Goal: Entertainment & Leisure: Consume media (video, audio)

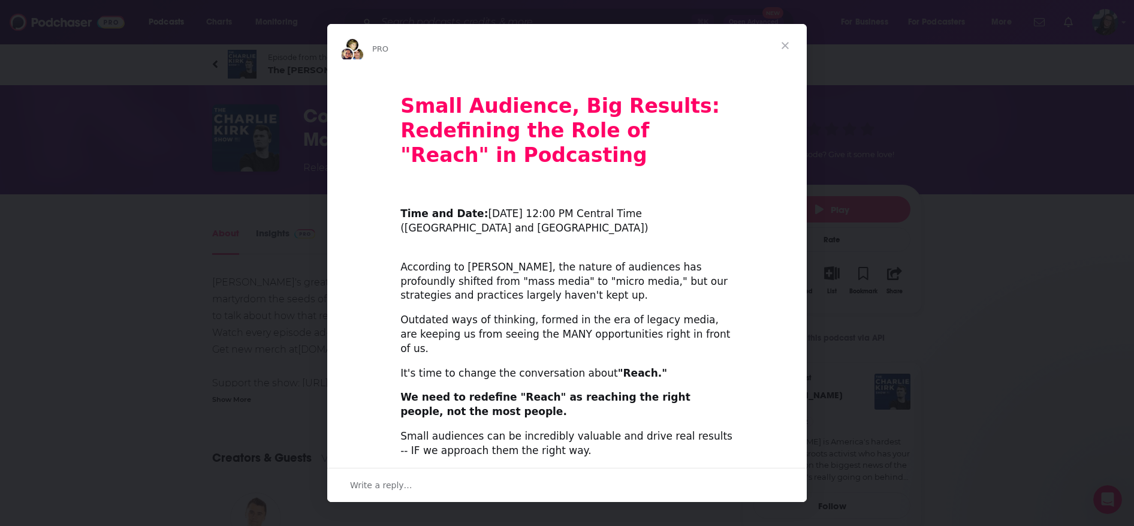
click at [785, 44] on span "Close" at bounding box center [785, 45] width 43 height 43
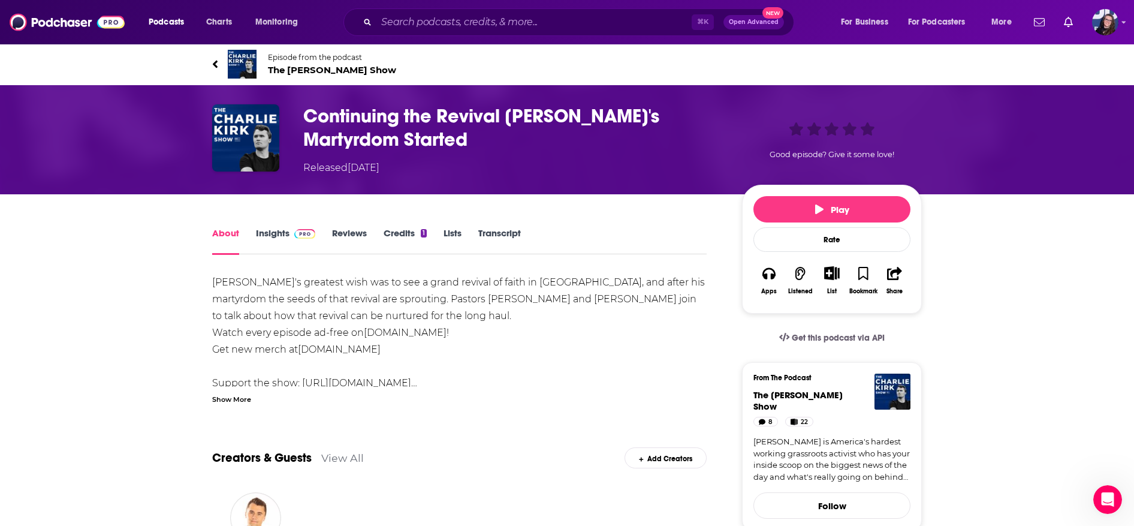
click at [287, 67] on span "The [PERSON_NAME] Show" at bounding box center [332, 69] width 128 height 11
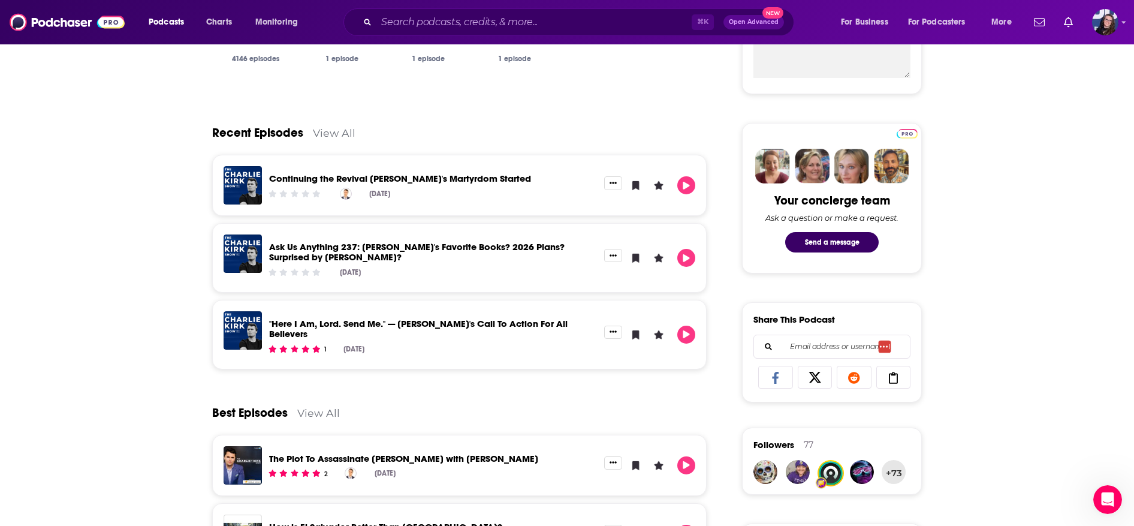
scroll to position [397, 0]
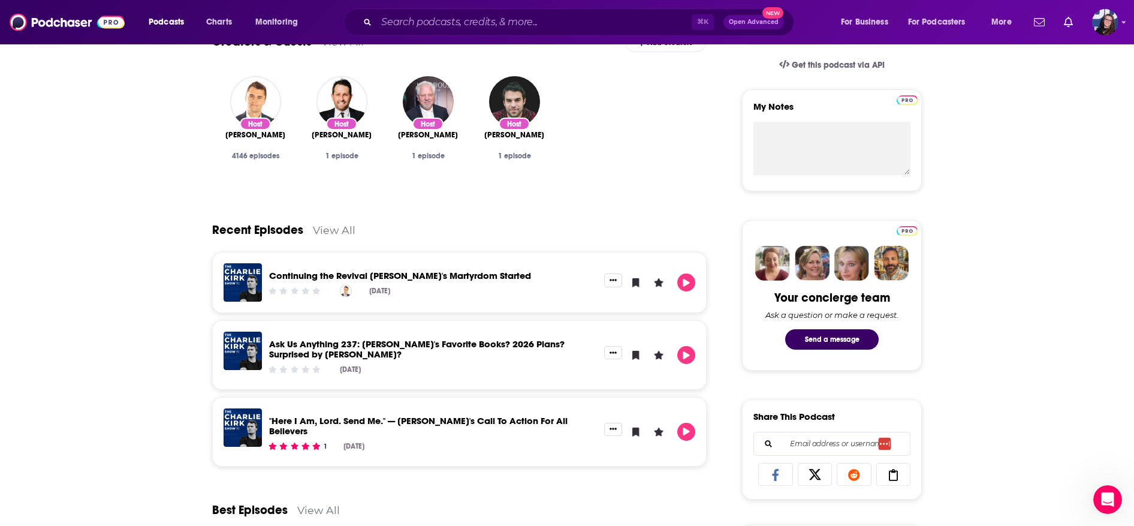
click at [339, 228] on link "View All" at bounding box center [334, 230] width 43 height 13
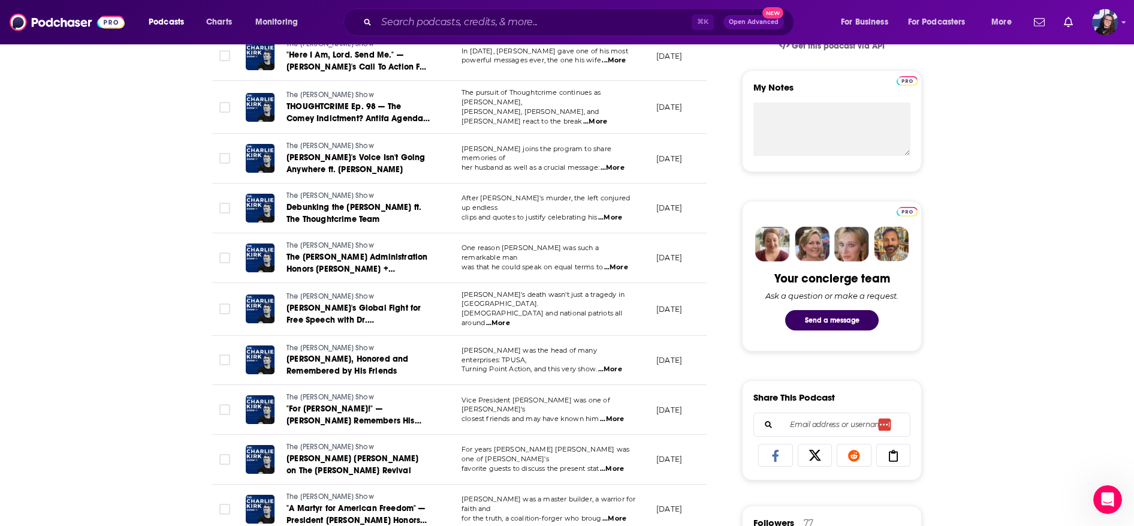
scroll to position [414, 0]
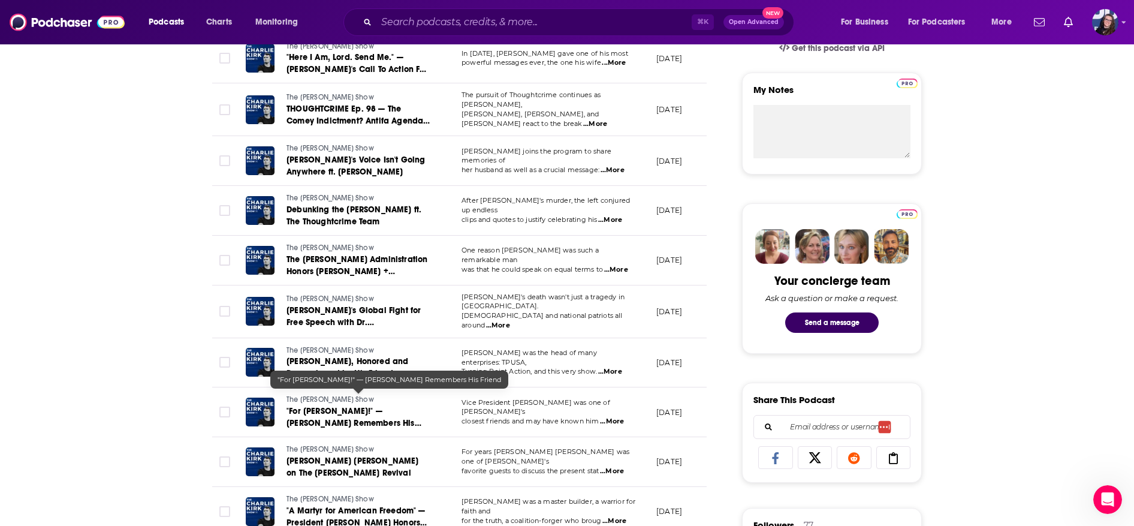
click at [294, 406] on span ""For [PERSON_NAME]!" — [PERSON_NAME] Remembers His Friend" at bounding box center [354, 423] width 135 height 34
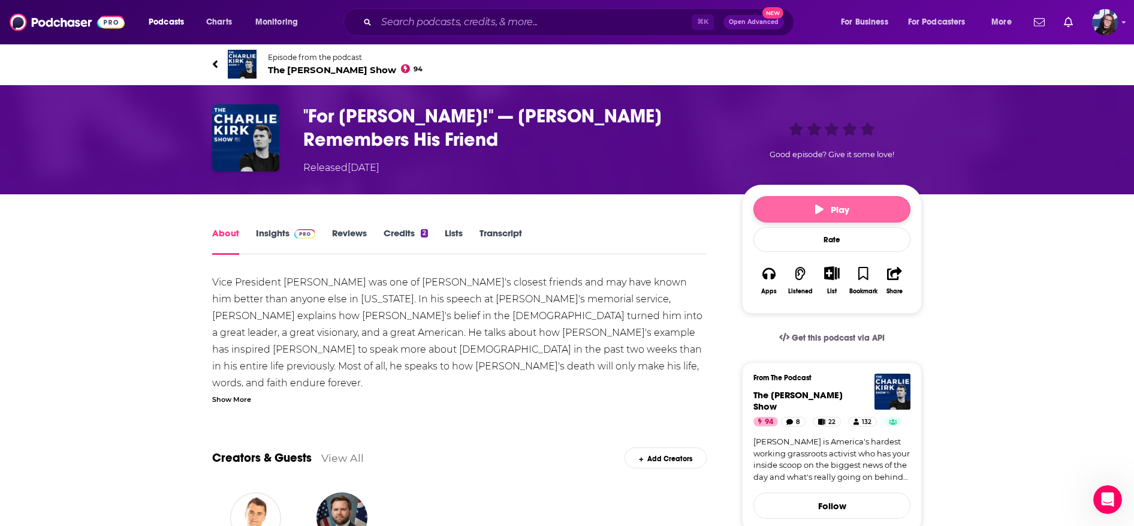
click at [829, 204] on span "Play" at bounding box center [832, 209] width 34 height 11
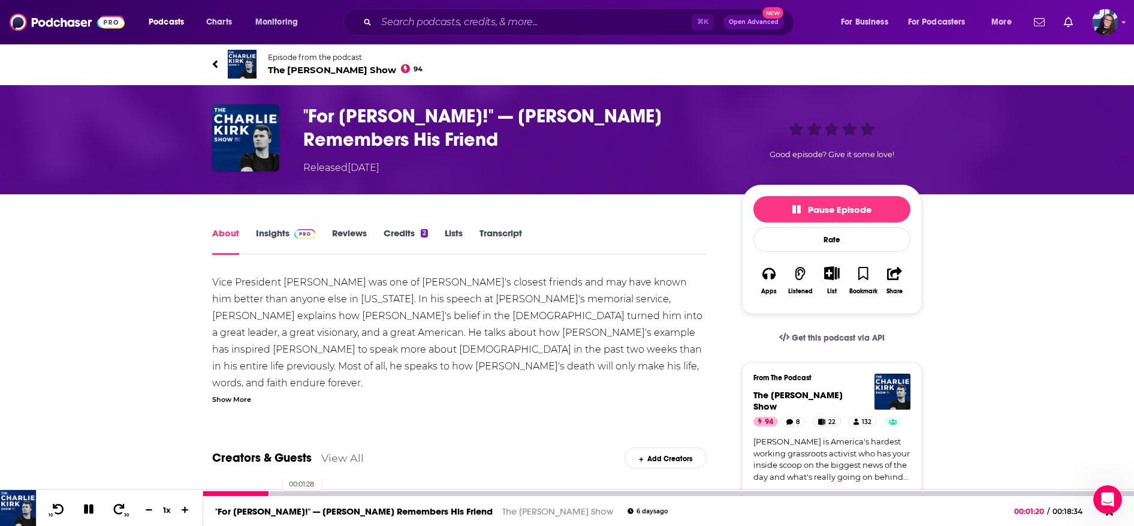
click at [277, 492] on div at bounding box center [668, 493] width 931 height 5
click at [296, 493] on div at bounding box center [668, 493] width 931 height 5
click at [333, 494] on div at bounding box center [668, 493] width 931 height 5
click at [412, 492] on div at bounding box center [668, 493] width 931 height 5
click at [519, 492] on div at bounding box center [668, 493] width 931 height 5
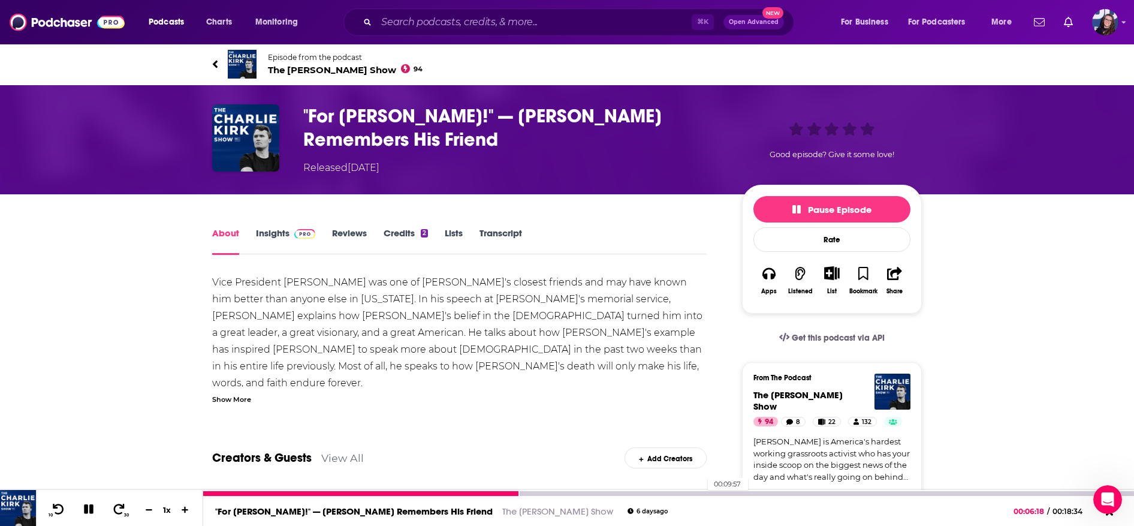
click at [702, 494] on div at bounding box center [668, 493] width 931 height 5
click at [912, 495] on div at bounding box center [668, 493] width 931 height 5
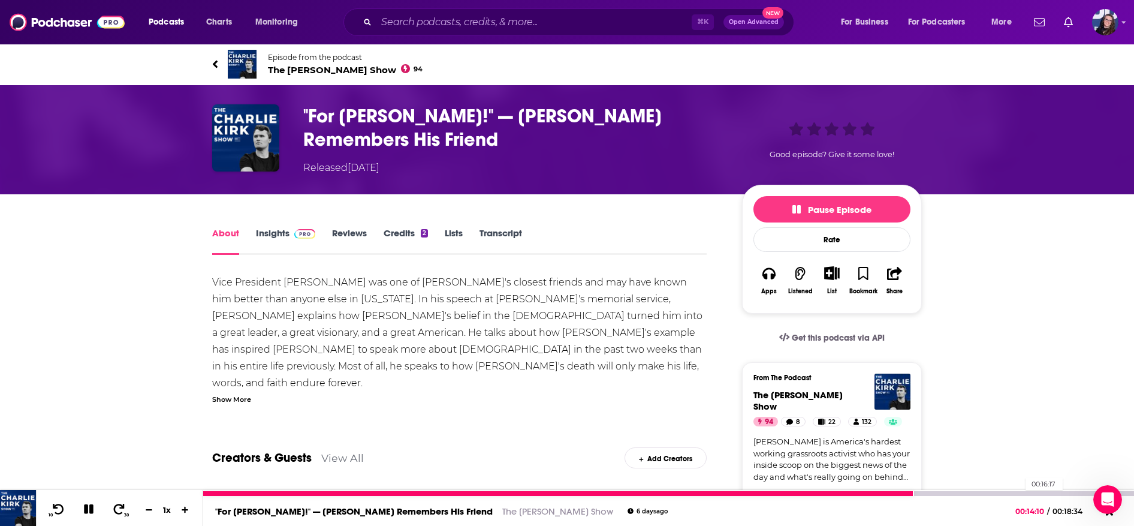
click at [1020, 495] on div at bounding box center [668, 493] width 931 height 5
click at [1069, 492] on div at bounding box center [668, 493] width 931 height 5
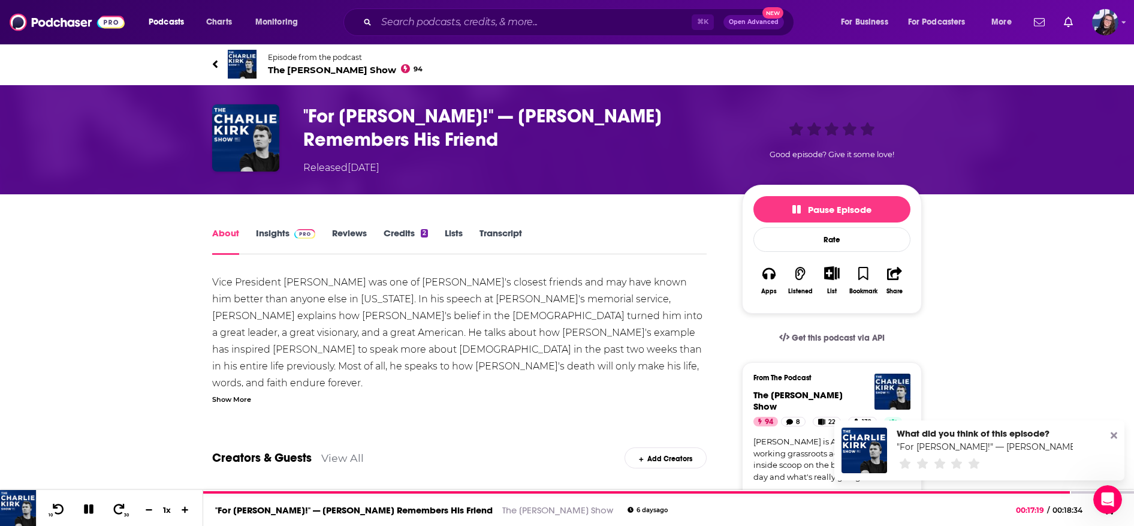
click at [1116, 433] on icon at bounding box center [1114, 435] width 7 height 7
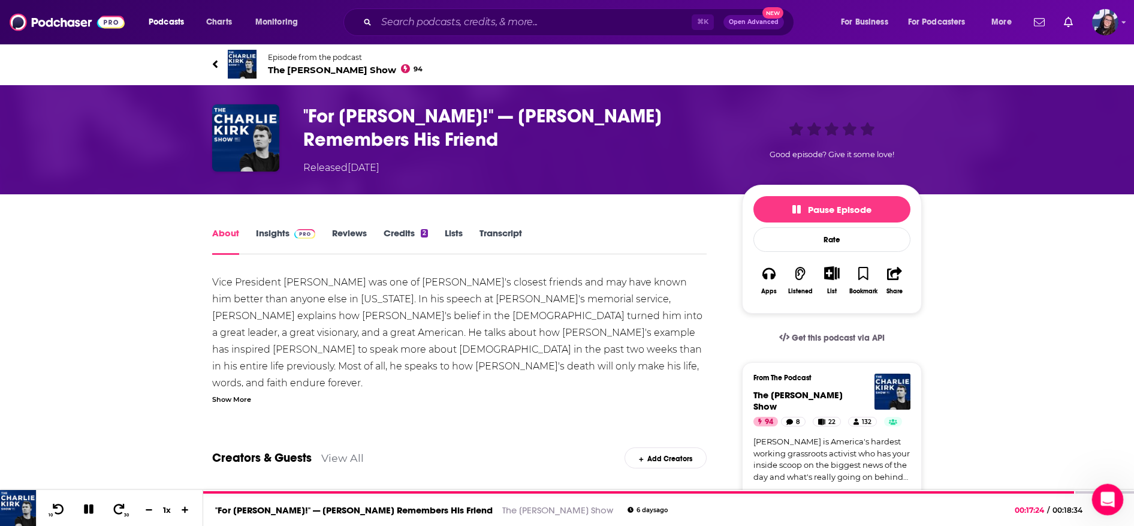
drag, startPoint x: 1104, startPoint y: 491, endPoint x: 1105, endPoint y: 408, distance: 82.7
click at [1105, 483] on html at bounding box center [1106, 497] width 29 height 29
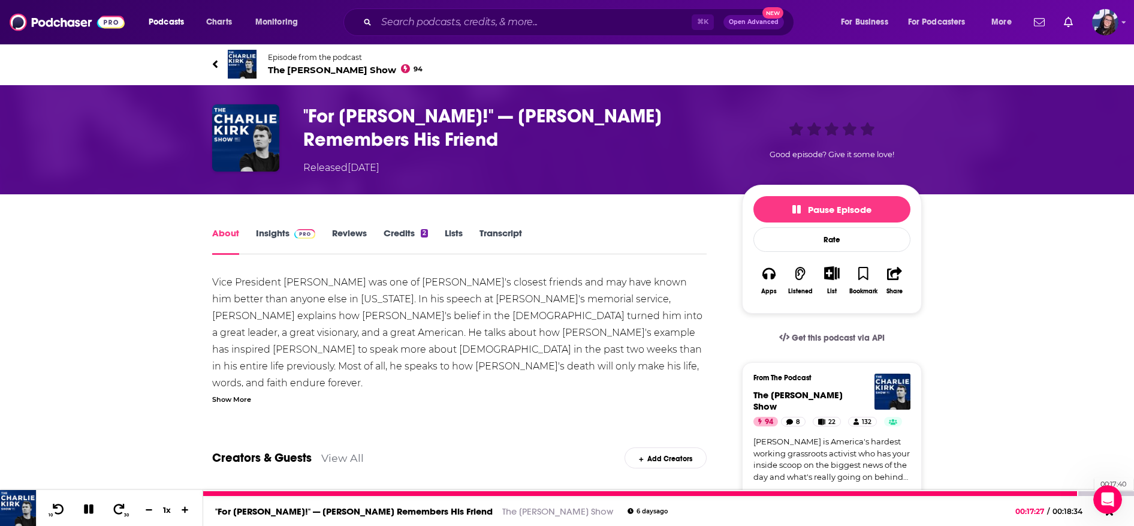
click at [1089, 492] on div at bounding box center [668, 493] width 931 height 5
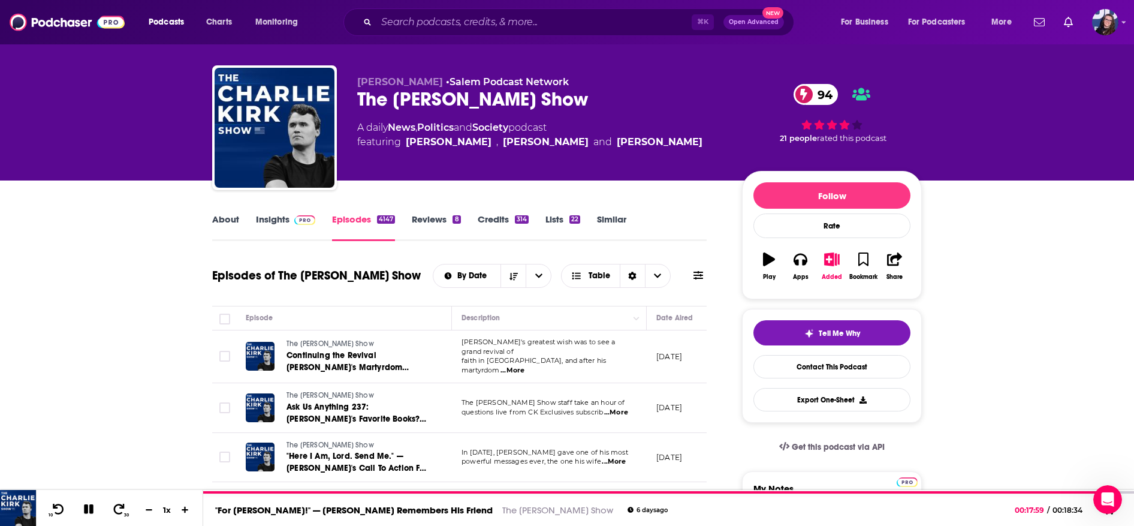
scroll to position [39, 0]
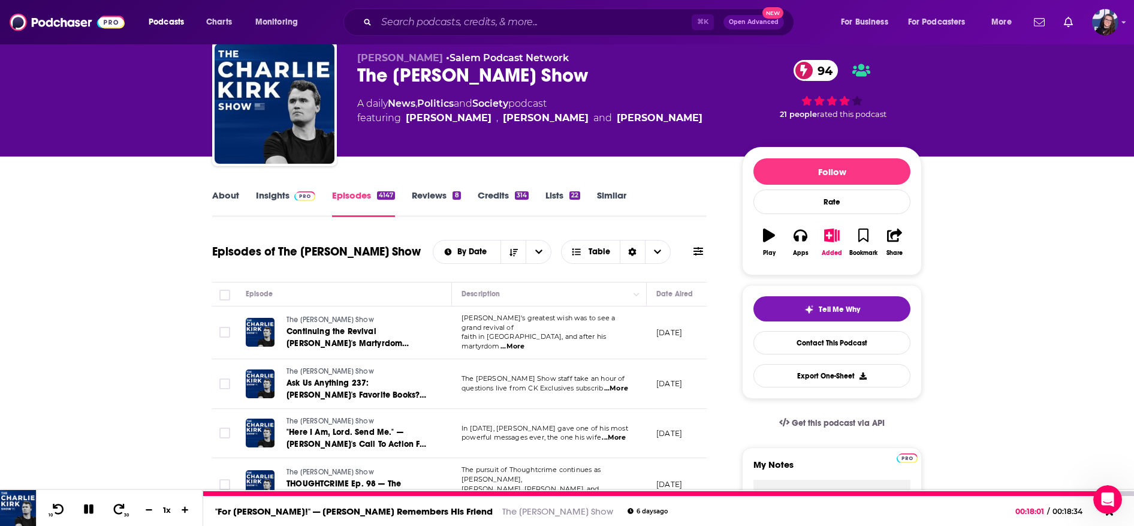
click at [89, 507] on icon at bounding box center [89, 509] width 10 height 10
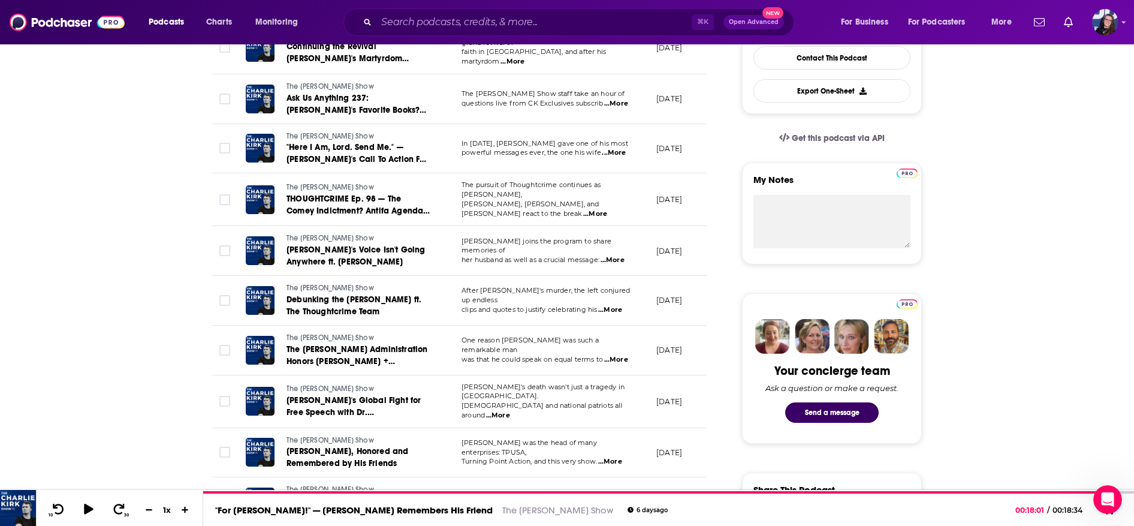
scroll to position [389, 0]
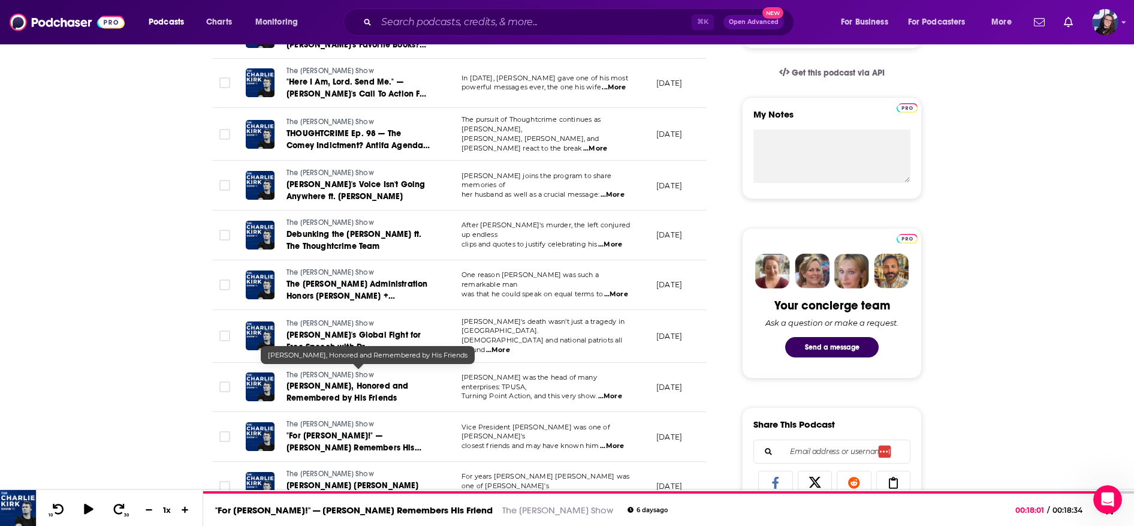
click at [315, 381] on span "[PERSON_NAME], Honored and Remembered by His Friends" at bounding box center [348, 392] width 122 height 22
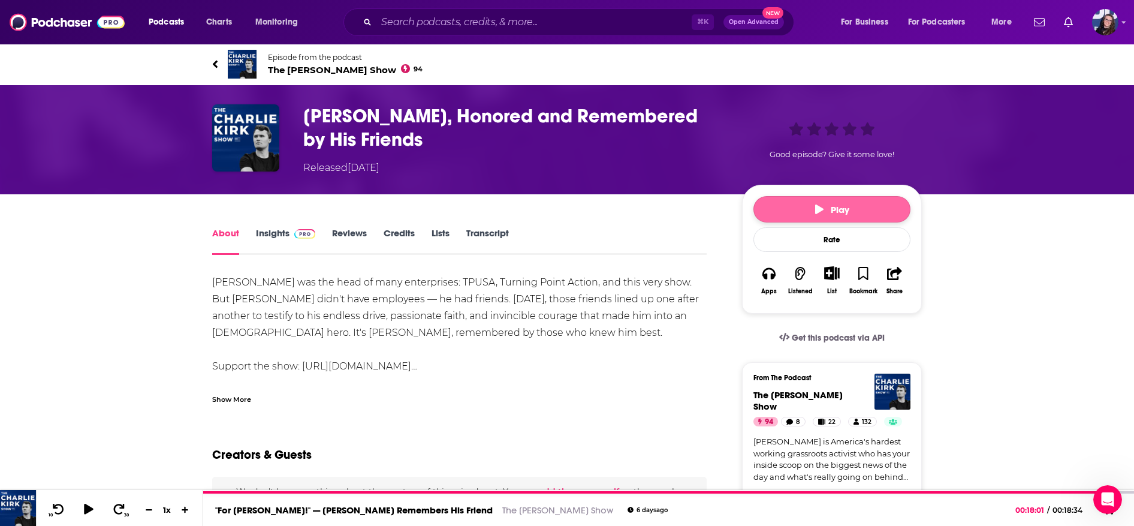
click at [839, 210] on span "Play" at bounding box center [832, 209] width 34 height 11
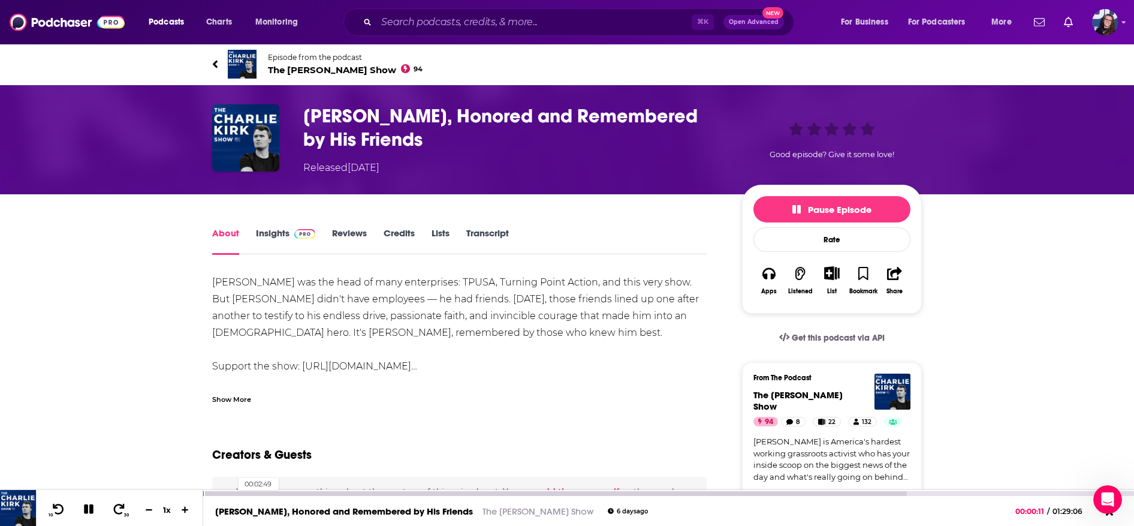
click at [233, 493] on div at bounding box center [554, 493] width 703 height 5
click at [275, 492] on div at bounding box center [568, 493] width 730 height 5
click at [548, 493] on div at bounding box center [588, 493] width 771 height 5
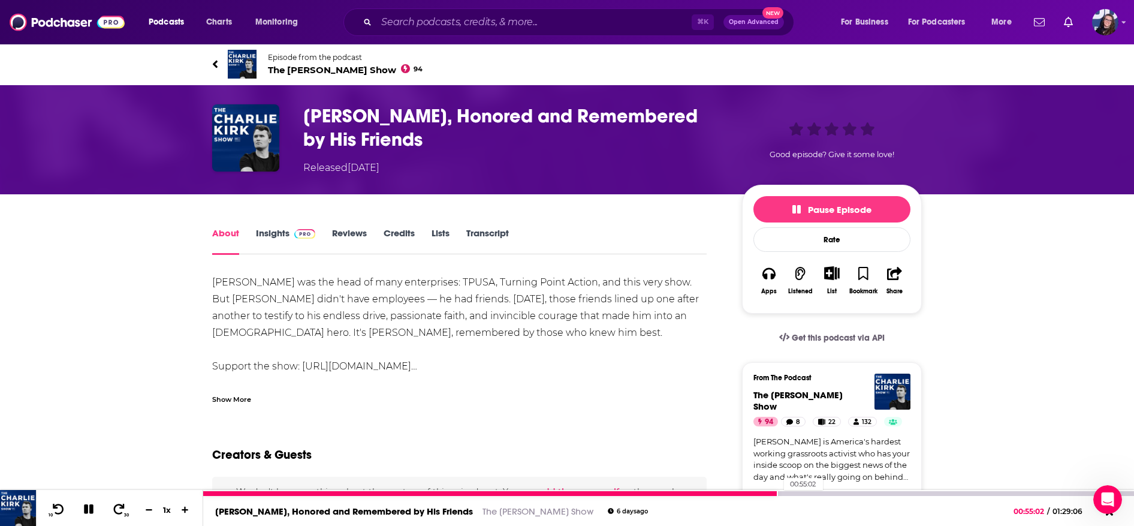
click at [778, 494] on div at bounding box center [668, 493] width 931 height 5
click at [91, 507] on icon at bounding box center [89, 509] width 10 height 10
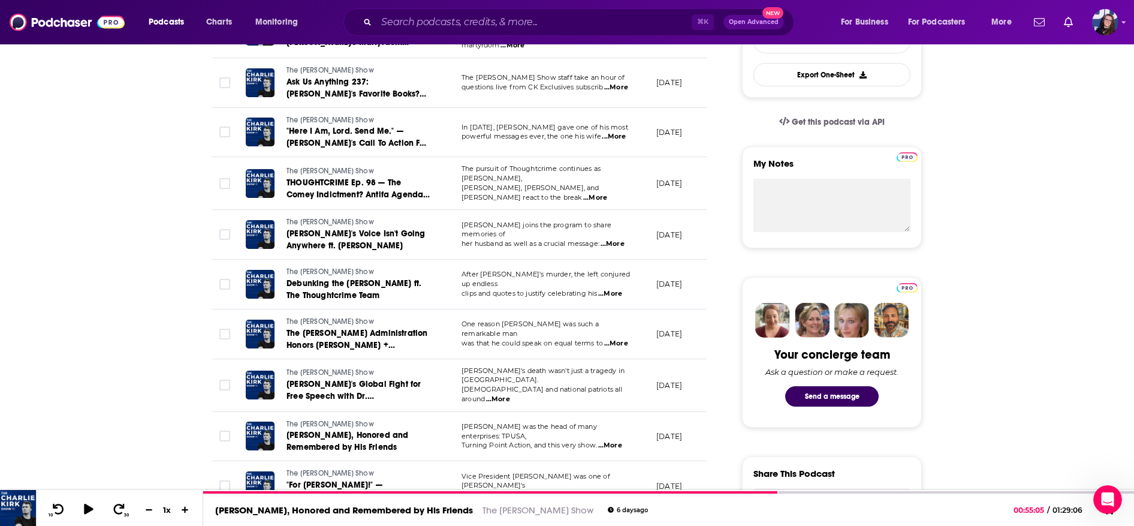
scroll to position [327, 0]
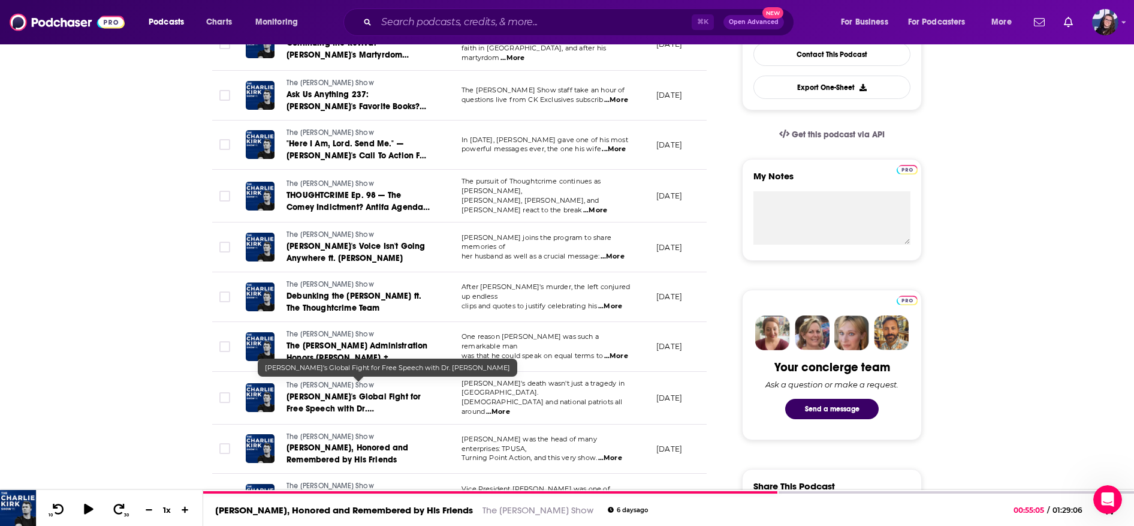
click at [336, 391] on span "[PERSON_NAME]'s Global Fight for Free Speech with Dr. [PERSON_NAME]" at bounding box center [354, 408] width 134 height 34
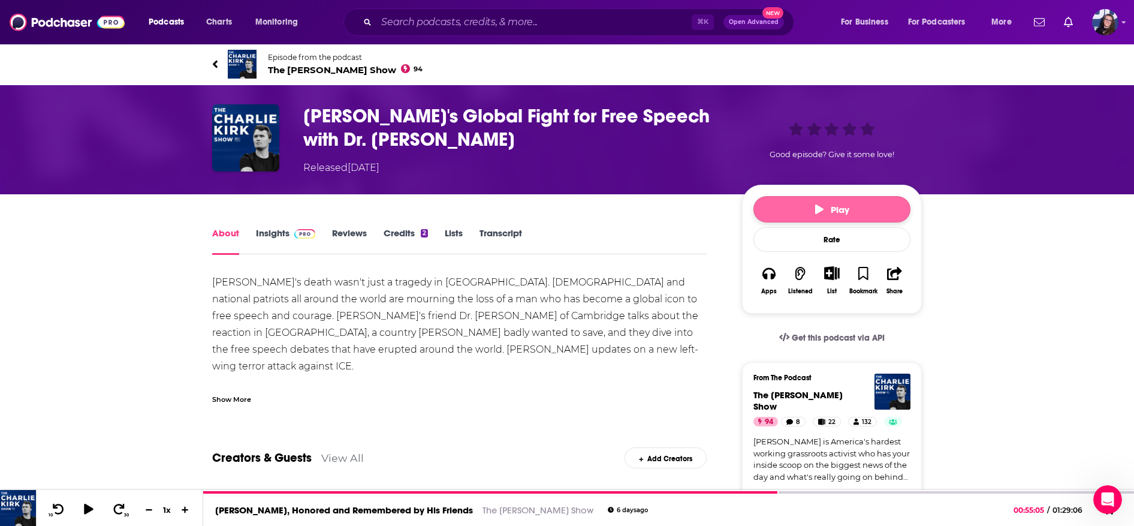
click at [843, 207] on span "Play" at bounding box center [832, 209] width 34 height 11
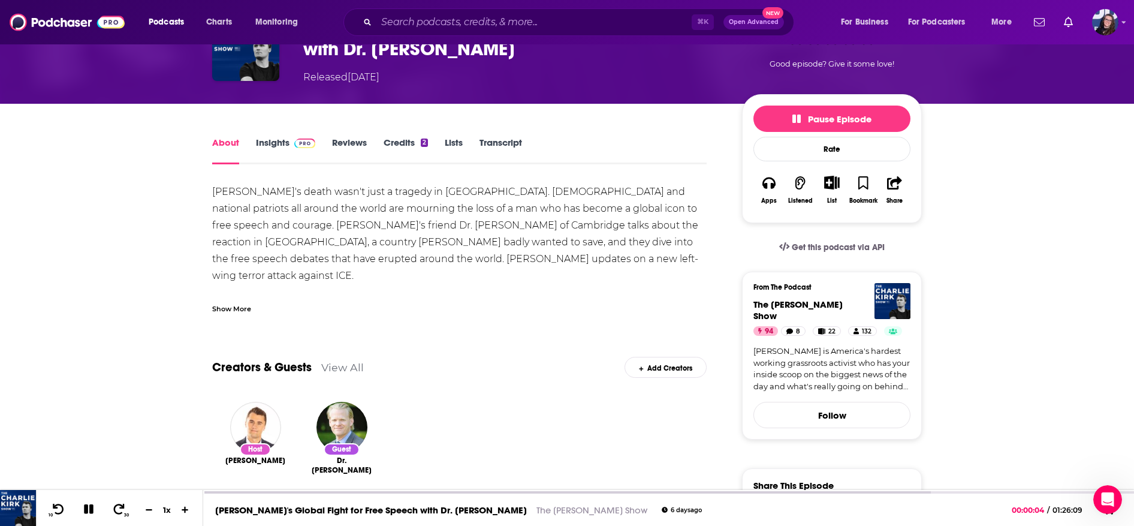
scroll to position [141, 0]
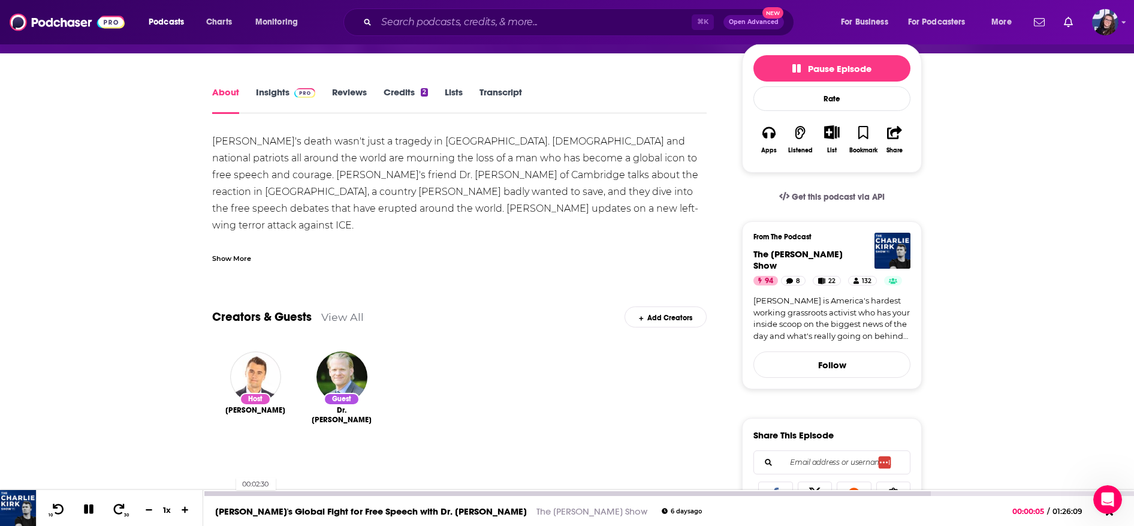
click at [230, 493] on div at bounding box center [567, 493] width 728 height 5
click at [287, 493] on div at bounding box center [578, 493] width 751 height 5
click at [342, 493] on div at bounding box center [606, 493] width 807 height 5
click at [275, 493] on div at bounding box center [273, 493] width 141 height 5
click at [246, 493] on div at bounding box center [239, 493] width 73 height 5
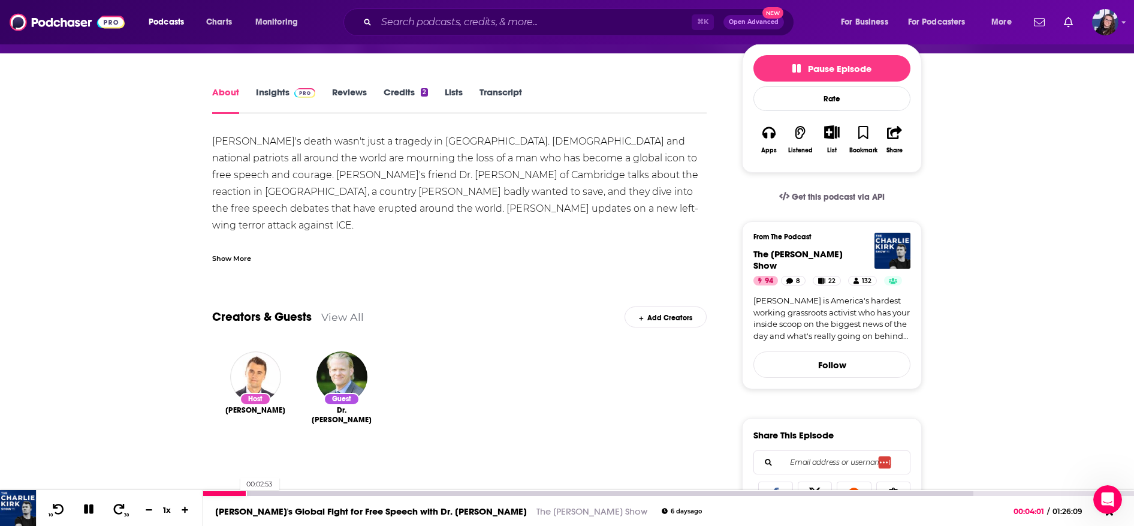
click at [234, 493] on div at bounding box center [224, 493] width 43 height 5
click at [218, 493] on div at bounding box center [218, 493] width 31 height 5
click at [210, 492] on div at bounding box center [210, 493] width 15 height 5
click at [185, 508] on icon at bounding box center [185, 510] width 7 height 7
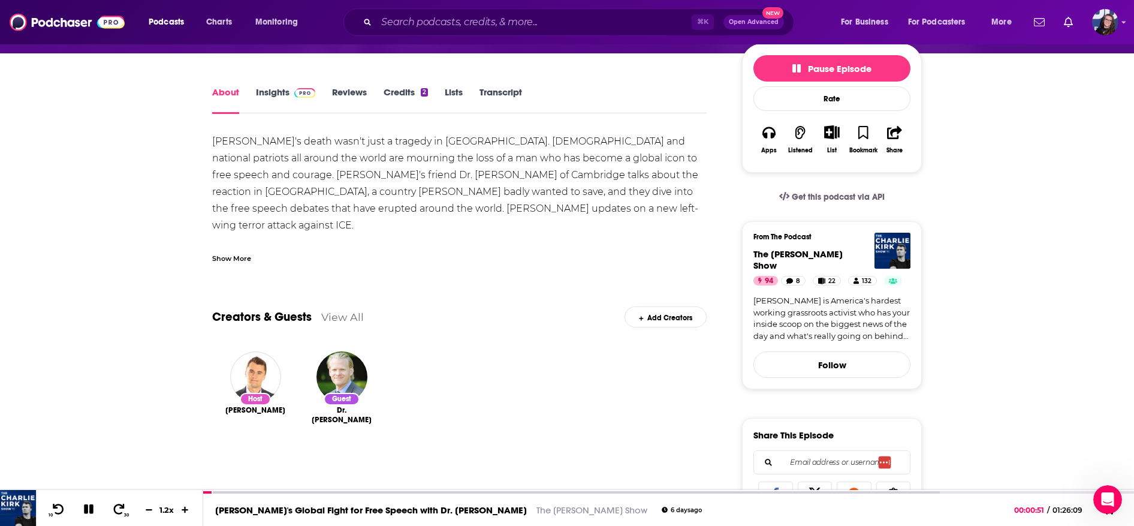
click at [92, 508] on icon at bounding box center [89, 509] width 10 height 10
